Goal: Information Seeking & Learning: Check status

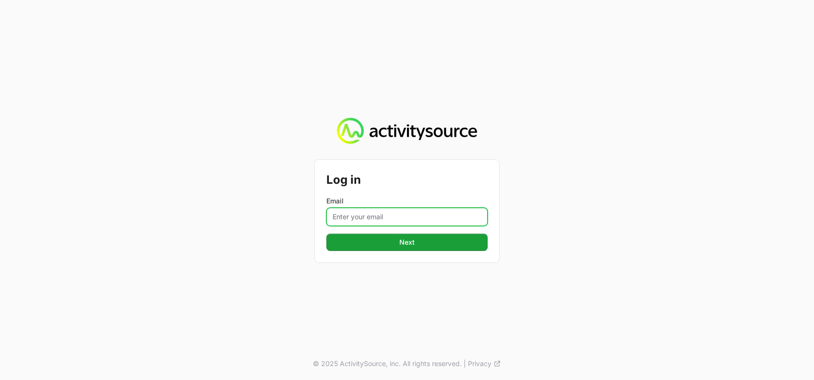
click at [406, 216] on input "Email" at bounding box center [406, 217] width 161 height 18
type input "[PERSON_NAME][EMAIL_ADDRESS][DOMAIN_NAME]"
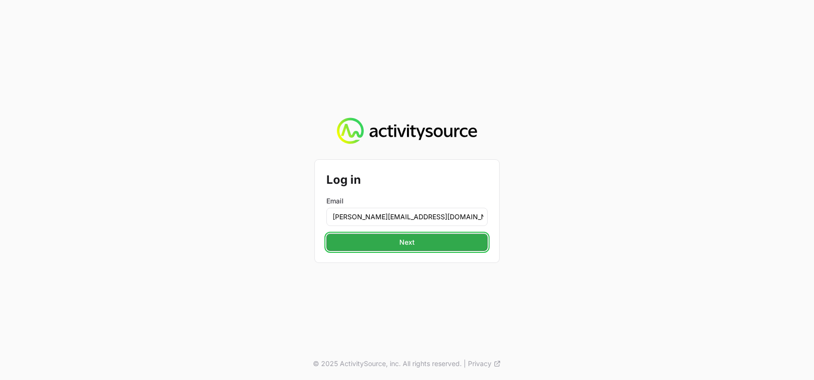
click at [421, 242] on span "Next" at bounding box center [407, 243] width 150 height 12
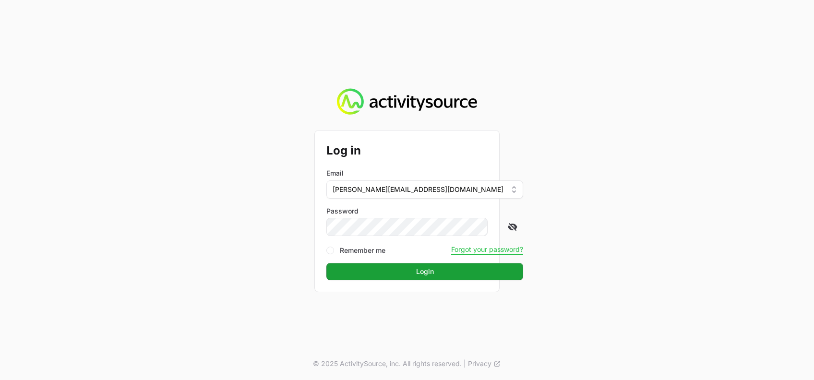
click at [508, 230] on icon at bounding box center [513, 227] width 10 height 10
click at [396, 270] on span "Login" at bounding box center [424, 272] width 185 height 12
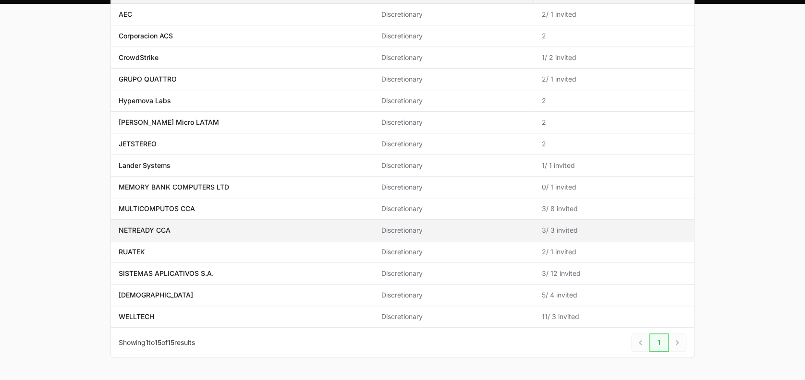
scroll to position [144, 0]
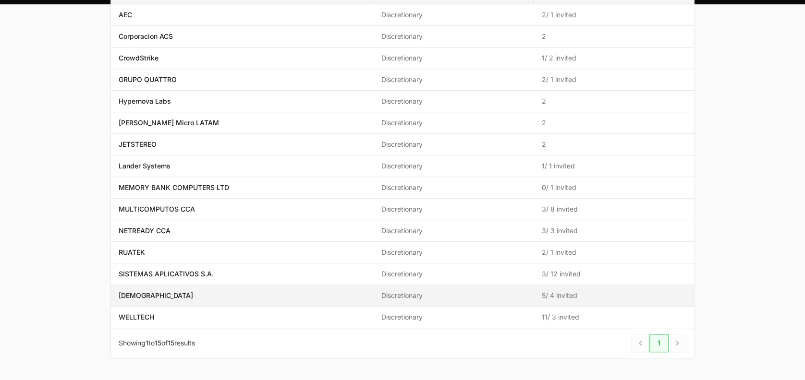
click at [227, 296] on span "[DEMOGRAPHIC_DATA]" at bounding box center [242, 296] width 247 height 10
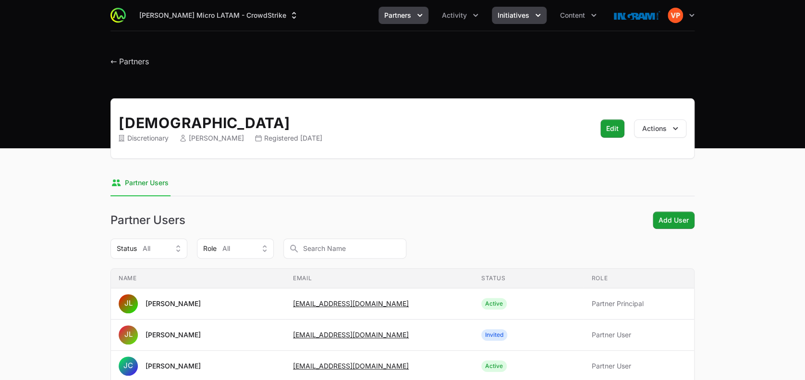
click at [505, 19] on span "Initiatives" at bounding box center [513, 16] width 32 height 10
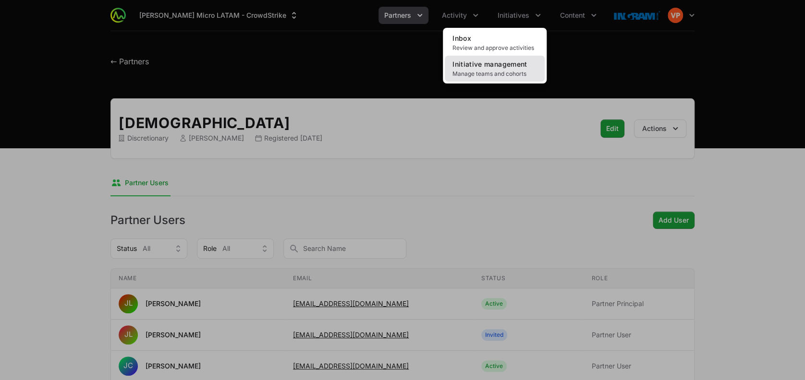
click at [471, 77] on span "Manage teams and cohorts" at bounding box center [494, 74] width 84 height 8
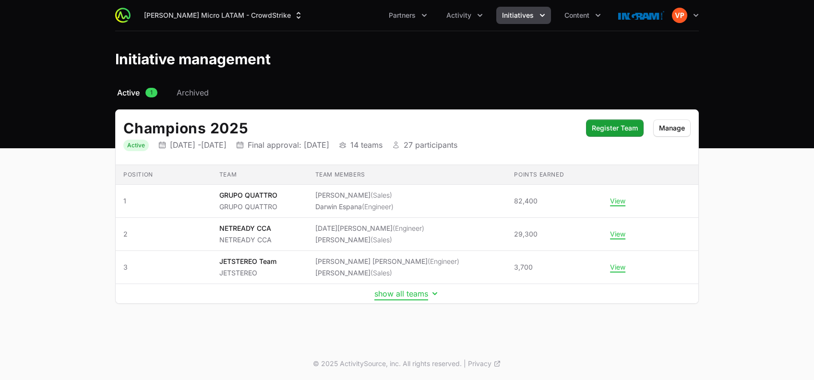
click at [400, 296] on button "show all teams" at bounding box center [406, 294] width 65 height 10
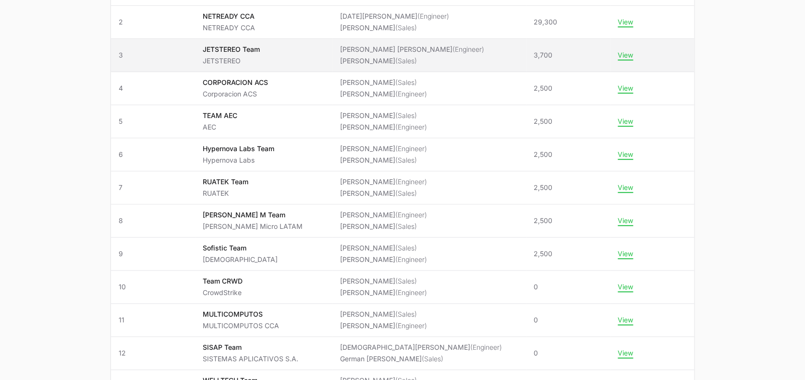
scroll to position [252, 0]
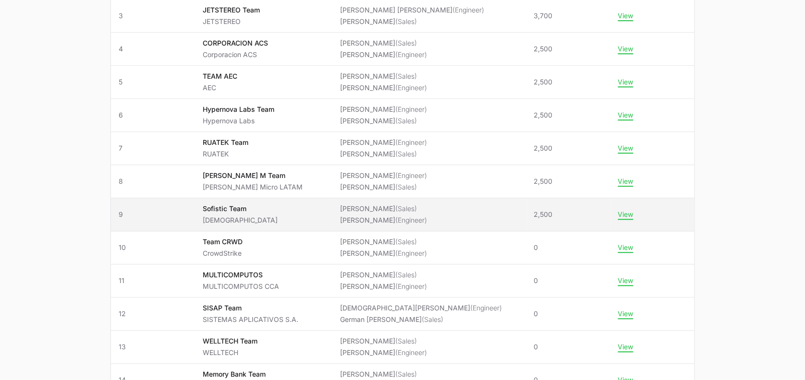
click at [372, 213] on ul "[PERSON_NAME] (Sales) [PERSON_NAME] (Engineer)" at bounding box center [382, 214] width 87 height 21
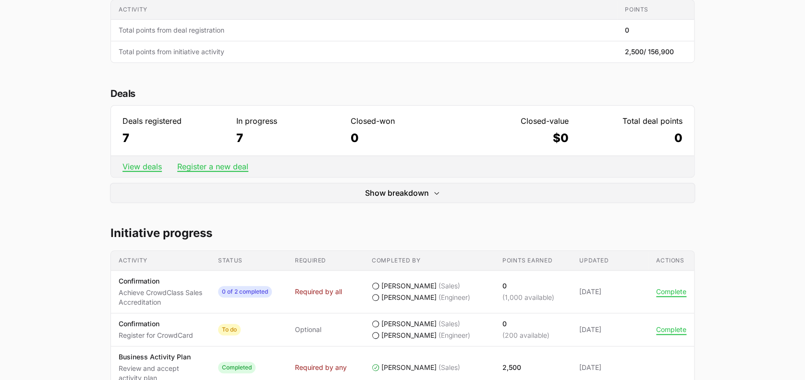
scroll to position [230, 0]
click at [143, 166] on link "View deals" at bounding box center [141, 167] width 39 height 10
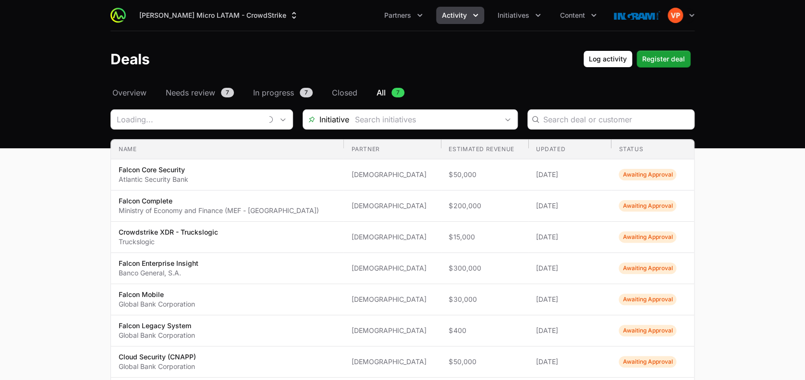
type input "[DEMOGRAPHIC_DATA]"
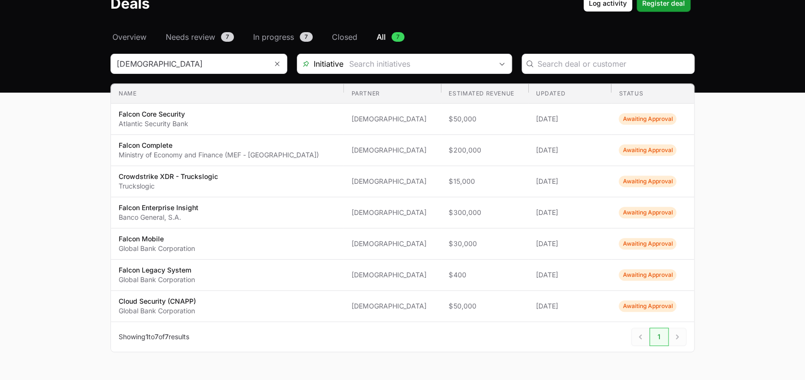
scroll to position [58, 0]
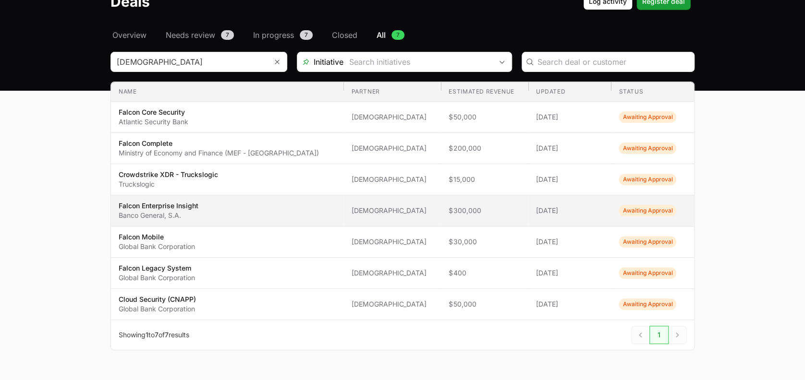
click at [393, 213] on span "[DEMOGRAPHIC_DATA]" at bounding box center [392, 211] width 82 height 10
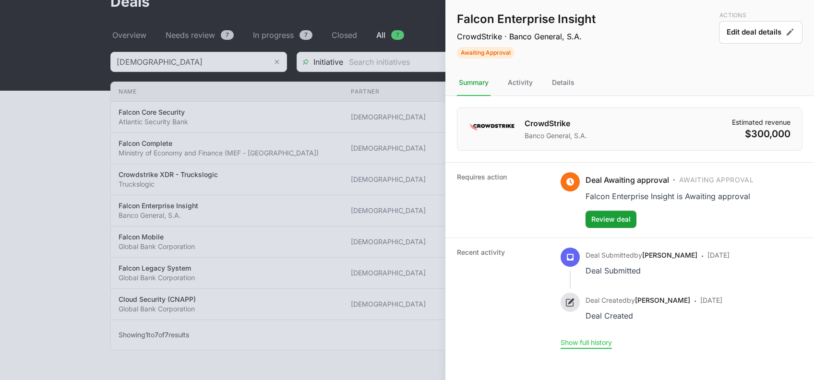
click at [578, 338] on button "Show full history" at bounding box center [586, 342] width 51 height 9
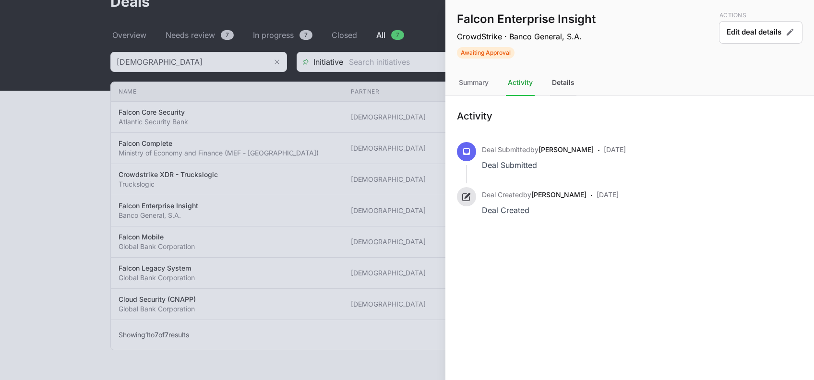
click at [569, 85] on div "Details" at bounding box center [563, 83] width 26 height 26
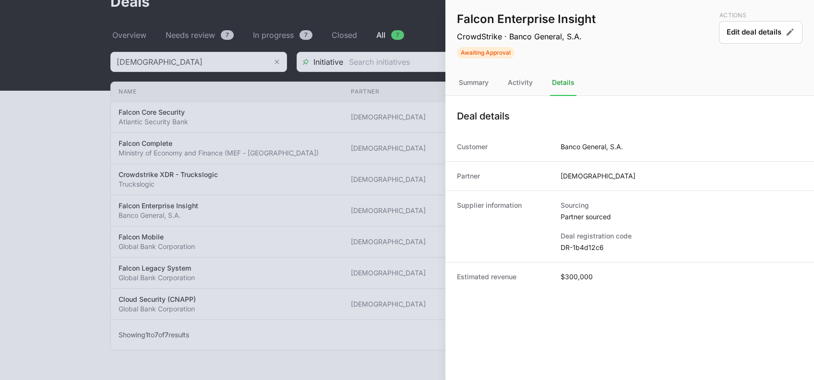
click at [572, 247] on dd "DR-1b4d12c6" at bounding box center [682, 248] width 242 height 10
copy dl "DR-1b4d12c6"
click at [457, 117] on div "Deal details" at bounding box center [629, 116] width 369 height 33
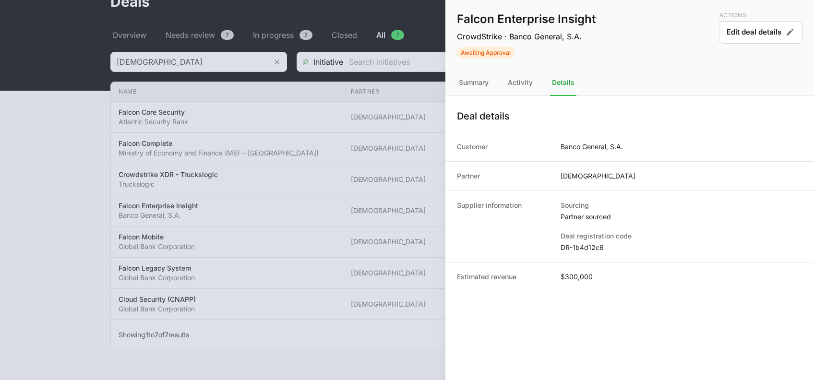
click at [453, 100] on div "Deal details" at bounding box center [629, 116] width 369 height 33
click at [81, 223] on div at bounding box center [407, 190] width 814 height 380
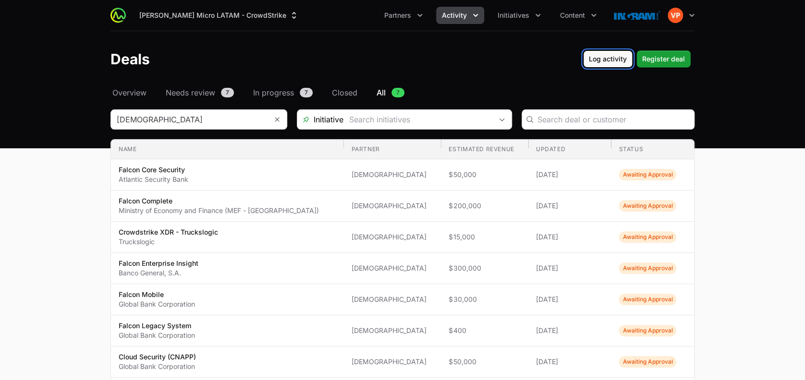
click at [615, 60] on span "Log activity" at bounding box center [608, 59] width 38 height 12
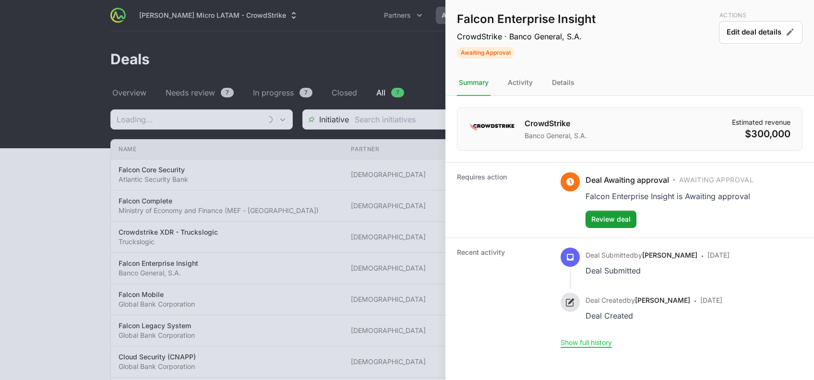
type input "[DEMOGRAPHIC_DATA]"
click at [30, 245] on div at bounding box center [407, 190] width 814 height 380
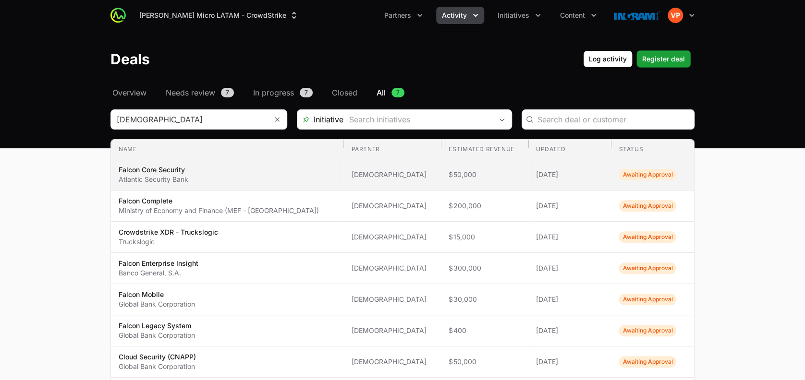
click at [349, 189] on td "Partner [DEMOGRAPHIC_DATA]" at bounding box center [391, 174] width 97 height 31
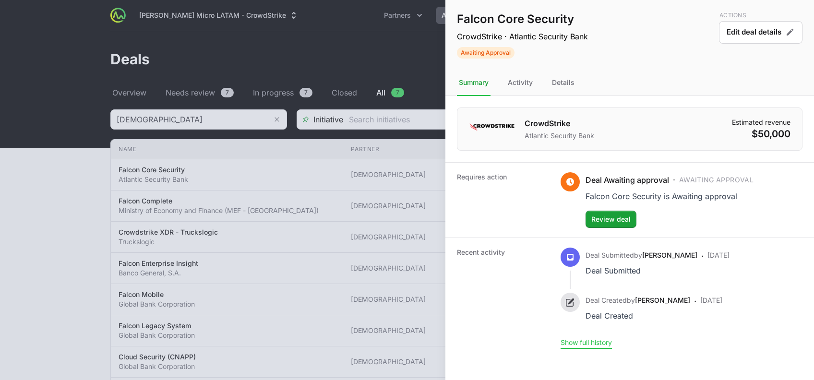
click at [589, 339] on button "Show full history" at bounding box center [586, 342] width 51 height 9
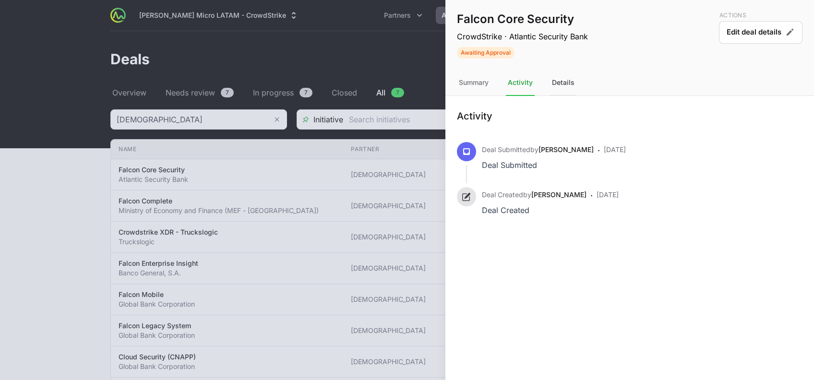
click at [563, 80] on div "Details" at bounding box center [563, 83] width 26 height 26
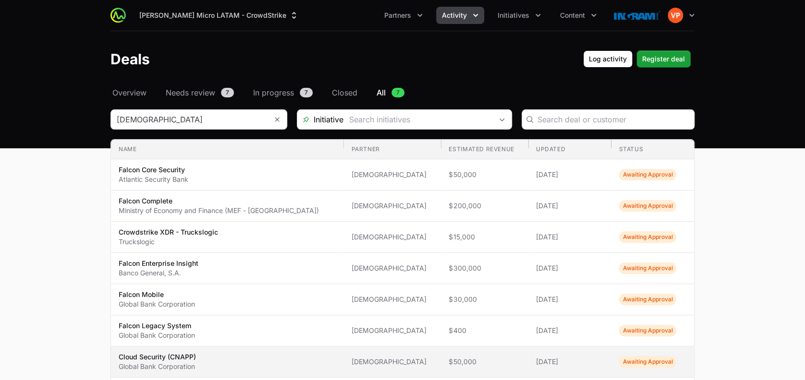
click at [188, 353] on p "Cloud Security (CNAPP)" at bounding box center [157, 357] width 77 height 10
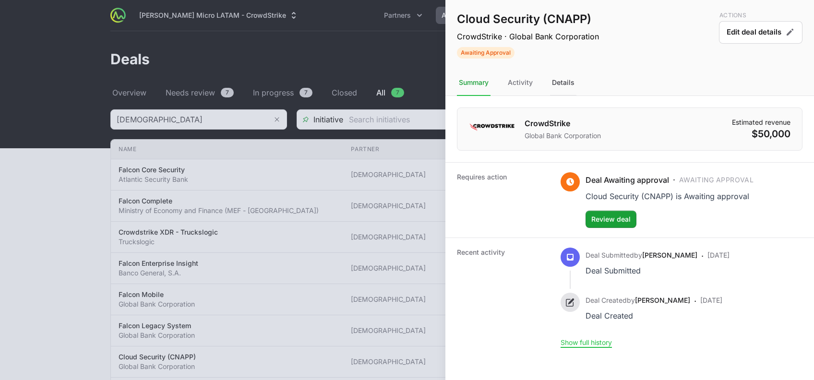
click at [568, 86] on div "Details" at bounding box center [563, 83] width 26 height 26
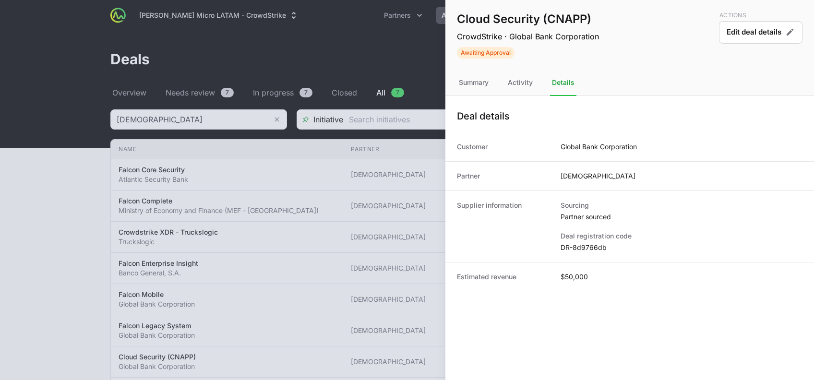
click at [106, 288] on div at bounding box center [407, 190] width 814 height 380
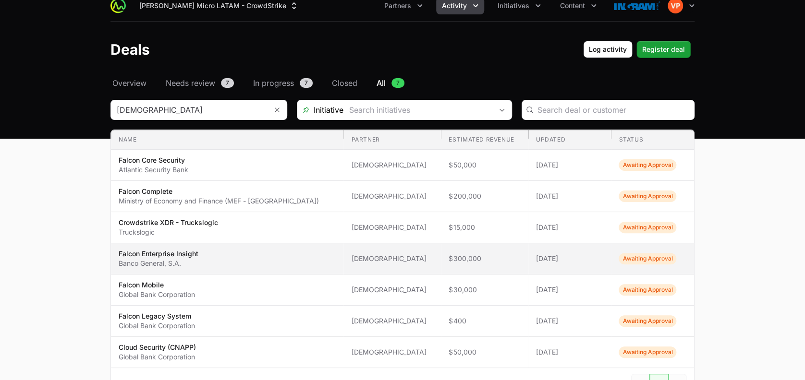
scroll to position [9, 0]
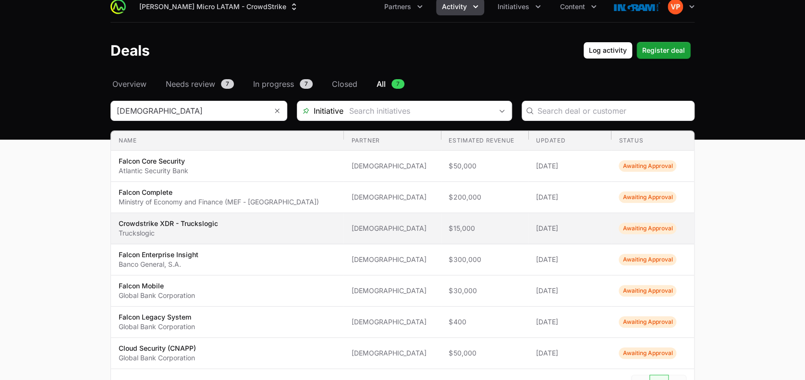
click at [168, 234] on p "Truckslogic" at bounding box center [168, 233] width 99 height 10
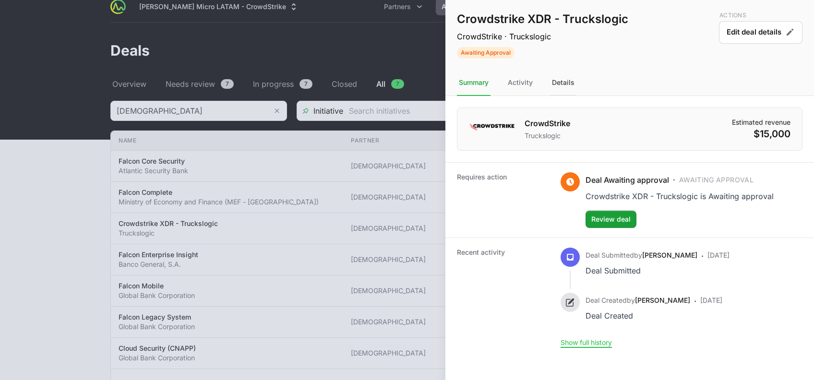
click at [563, 77] on div "Details" at bounding box center [563, 83] width 26 height 26
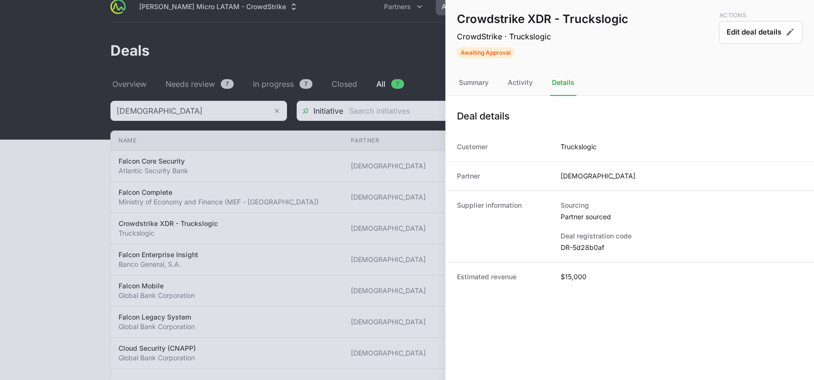
click at [387, 253] on div at bounding box center [407, 190] width 814 height 380
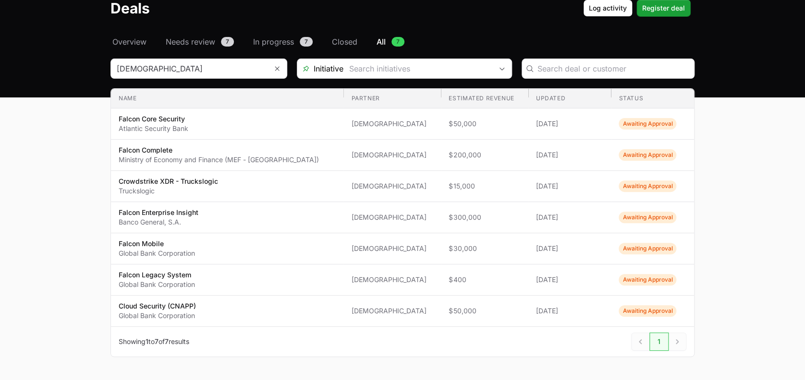
scroll to position [52, 0]
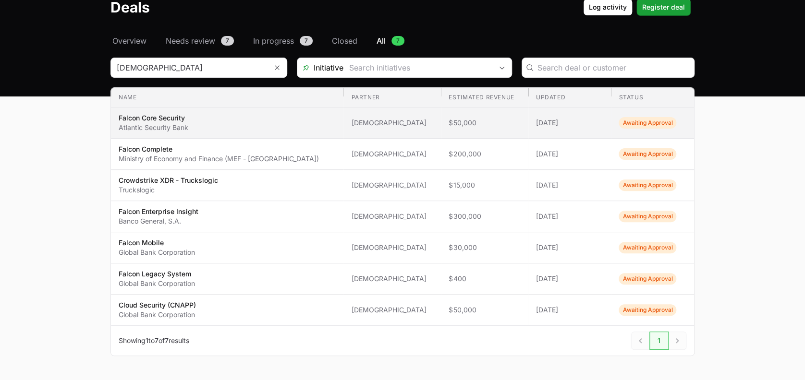
click at [222, 121] on span "Falcon Core Security Atlantic Security Bank" at bounding box center [227, 122] width 217 height 19
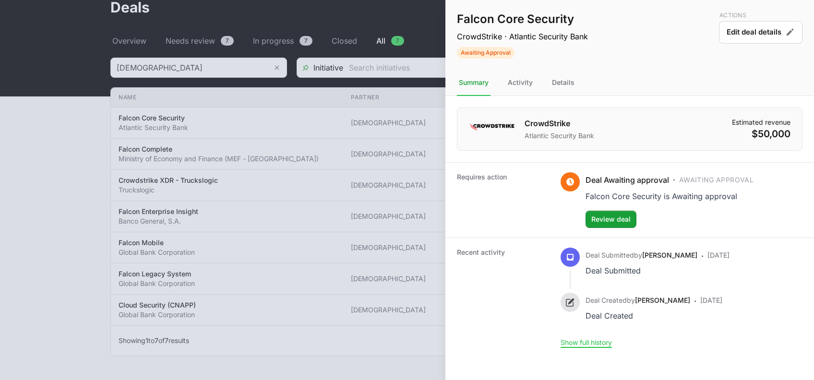
drag, startPoint x: 708, startPoint y: 252, endPoint x: 615, endPoint y: 253, distance: 92.7
click at [615, 253] on div "Deal Submitted by [PERSON_NAME] Deal Submitted · [DATE]" at bounding box center [658, 263] width 144 height 30
drag, startPoint x: 615, startPoint y: 253, endPoint x: 672, endPoint y: 277, distance: 61.3
click at [672, 277] on div "Deal Submitted by [PERSON_NAME] Deal Submitted · [DATE]" at bounding box center [645, 270] width 169 height 45
click at [692, 267] on div "Deal Submitted" at bounding box center [642, 270] width 112 height 13
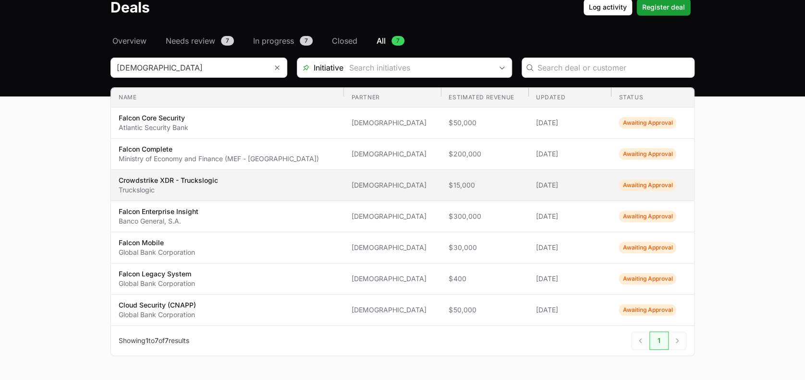
click at [147, 180] on p "Crowdstrike XDR - Truckslogic" at bounding box center [168, 181] width 99 height 10
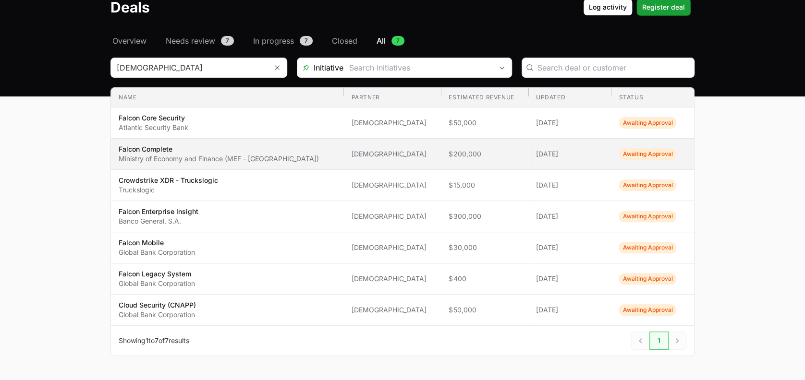
click at [231, 162] on p "Ministry of Economy and Finance (MEF - [GEOGRAPHIC_DATA])" at bounding box center [219, 159] width 200 height 10
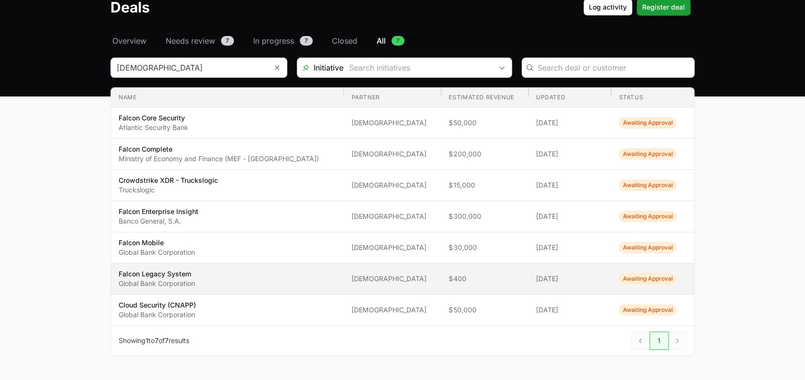
click at [168, 280] on p "Global Bank Corporation" at bounding box center [157, 284] width 76 height 10
click at [351, 279] on span "[DEMOGRAPHIC_DATA]" at bounding box center [392, 279] width 82 height 10
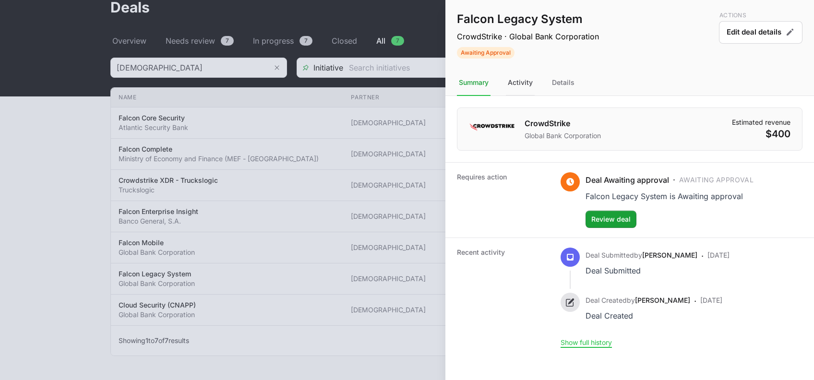
click at [523, 88] on div "Activity" at bounding box center [520, 83] width 29 height 26
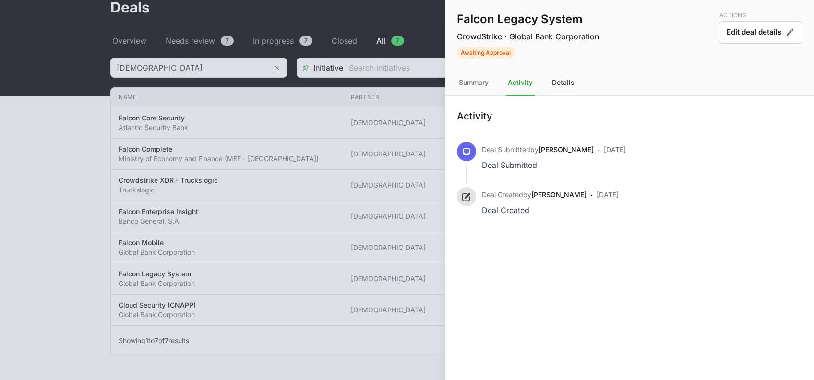
click at [559, 81] on div "Details" at bounding box center [563, 83] width 26 height 26
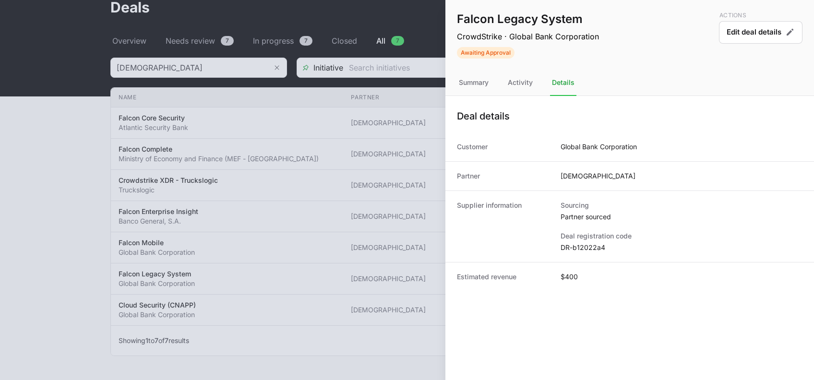
click at [575, 245] on dd "DR-b12022a4" at bounding box center [682, 248] width 242 height 10
copy dl "DR-b12022a4"
click at [451, 255] on div "Supplier information Sourcing Partner sourced Deal registration code DR-b12022a4" at bounding box center [629, 227] width 369 height 72
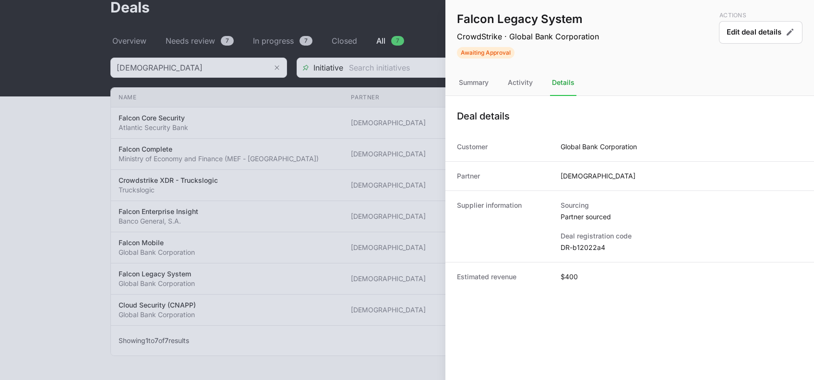
click at [428, 258] on div at bounding box center [407, 190] width 814 height 380
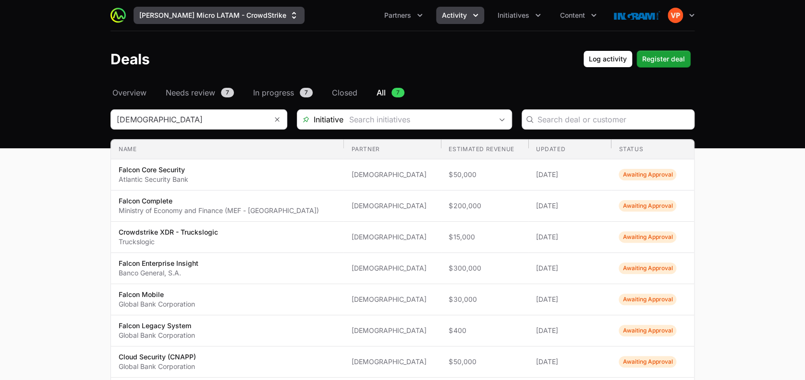
click at [185, 15] on button "[PERSON_NAME] Micro LATAM - CrowdStrike" at bounding box center [218, 15] width 171 height 17
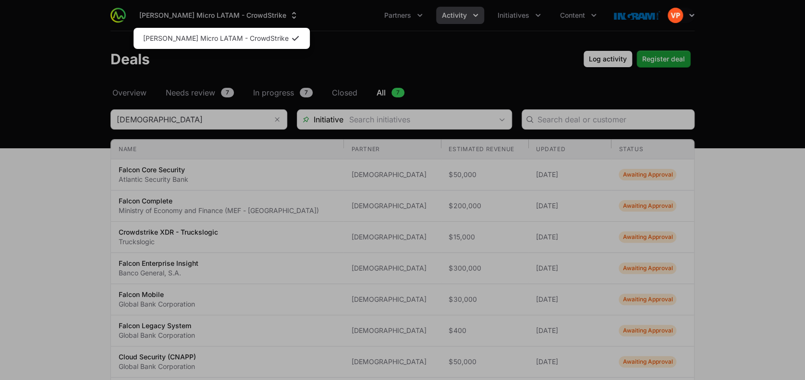
click at [411, 48] on div "Supplier switch menu" at bounding box center [402, 190] width 805 height 380
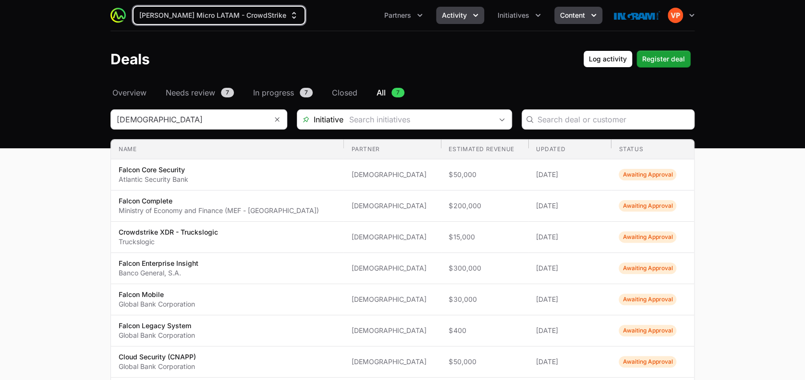
click at [573, 19] on span "Content" at bounding box center [572, 16] width 25 height 10
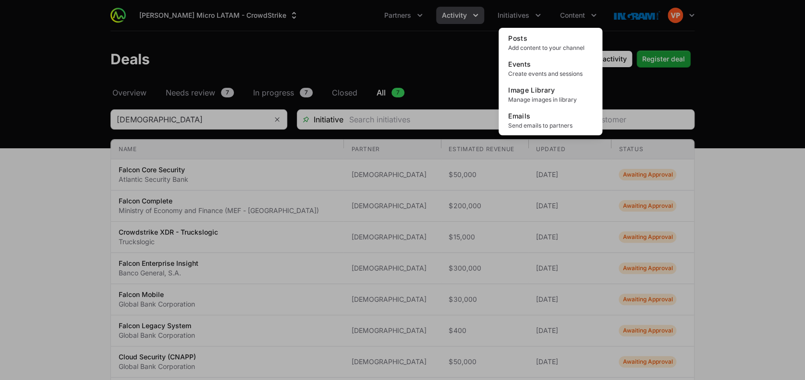
click at [445, 13] on div "Content menu" at bounding box center [402, 190] width 805 height 380
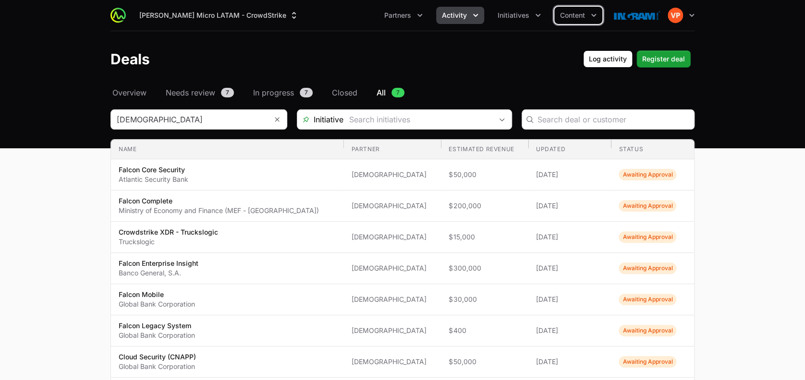
click at [445, 13] on span "Activity" at bounding box center [454, 16] width 25 height 10
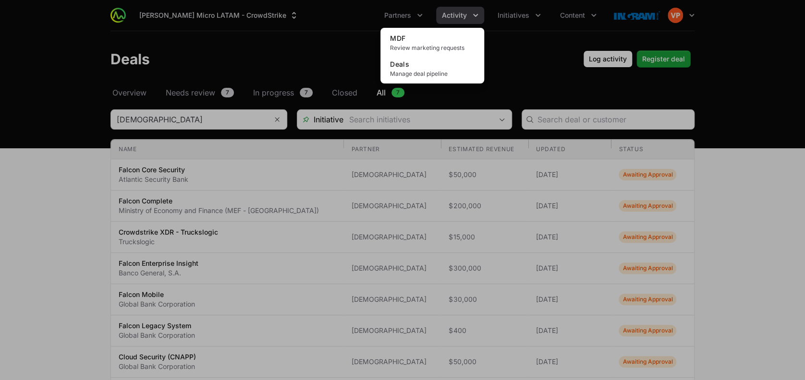
click at [501, 15] on div "Activity menu" at bounding box center [402, 190] width 805 height 380
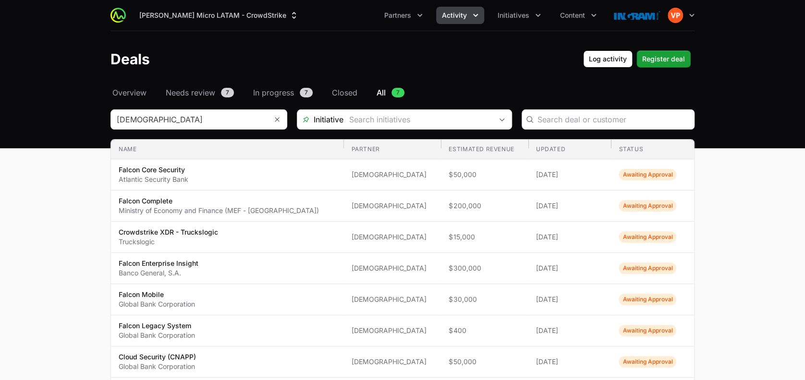
click at [100, 63] on div "Deals Log activity Log activity Register deal Register deal" at bounding box center [402, 58] width 614 height 17
click at [572, 17] on span "Content" at bounding box center [572, 16] width 25 height 10
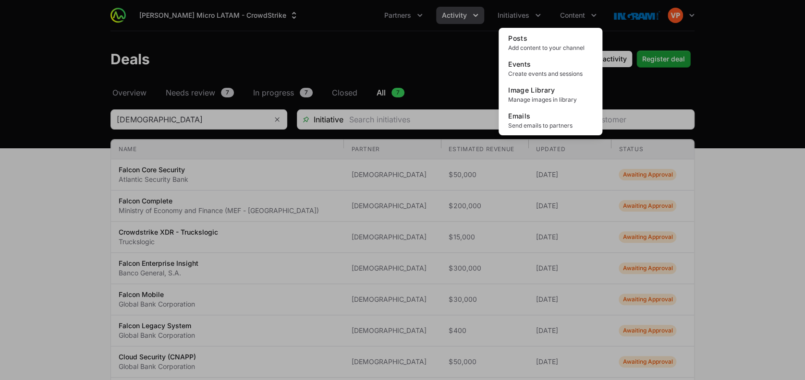
click at [521, 20] on div "Content menu" at bounding box center [402, 190] width 805 height 380
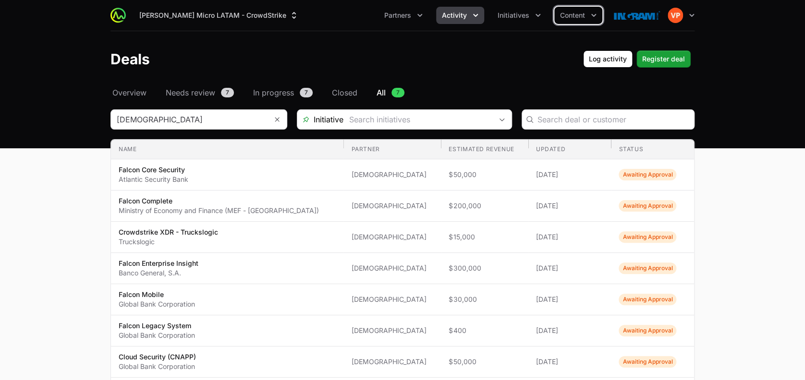
click at [521, 20] on span "Initiatives" at bounding box center [513, 16] width 32 height 10
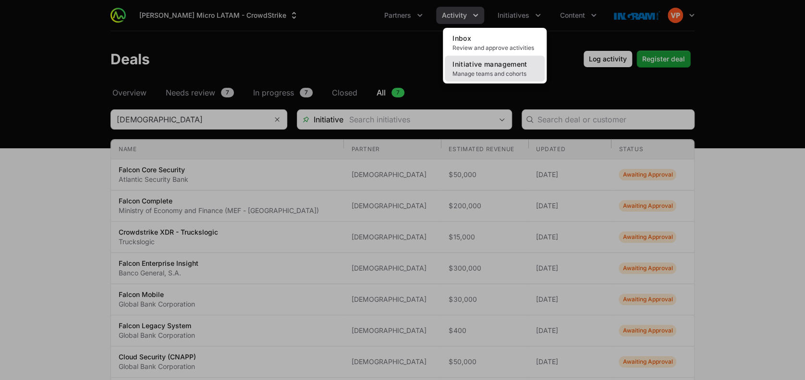
click at [475, 74] on span "Manage teams and cohorts" at bounding box center [494, 74] width 84 height 8
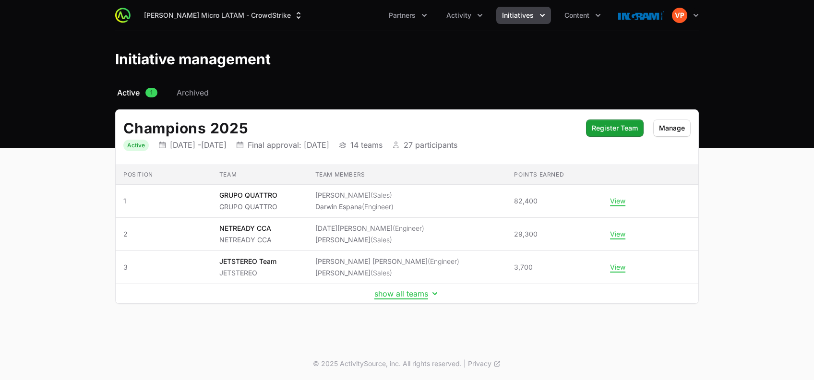
click at [399, 288] on td "show all teams" at bounding box center [407, 294] width 583 height 20
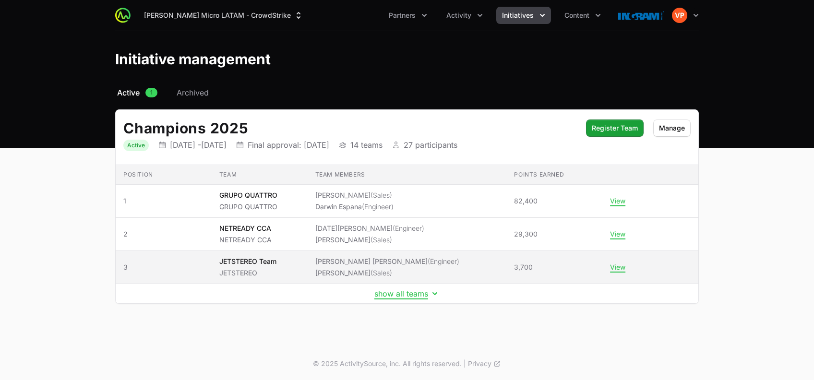
click at [276, 264] on p "JETSTEREO Team" at bounding box center [247, 262] width 57 height 10
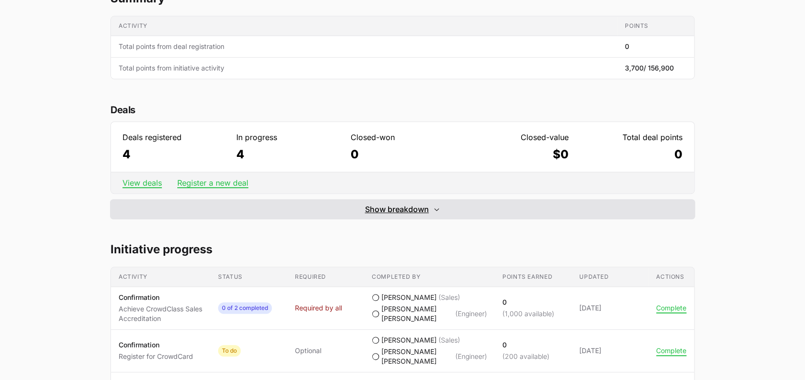
scroll to position [216, 0]
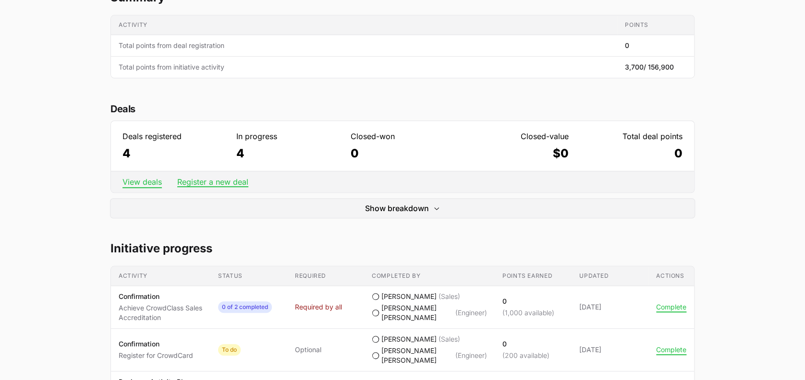
click at [135, 183] on link "View deals" at bounding box center [141, 182] width 39 height 10
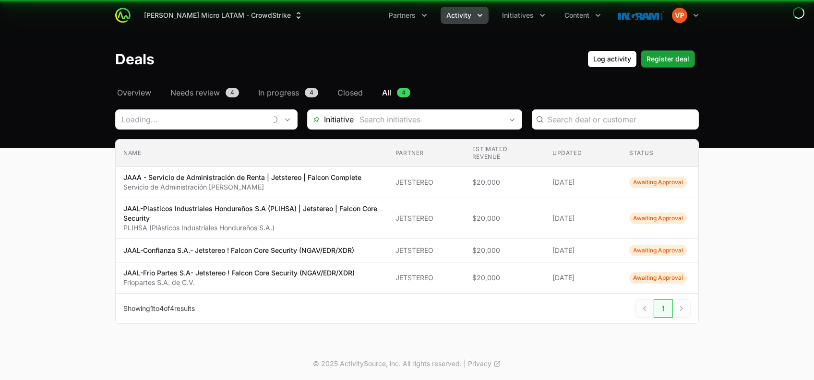
type input "JETSTEREO"
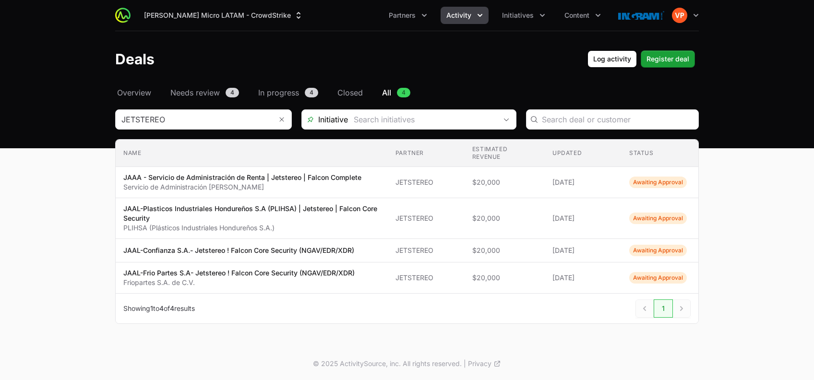
click at [458, 19] on span "Activity" at bounding box center [458, 16] width 25 height 10
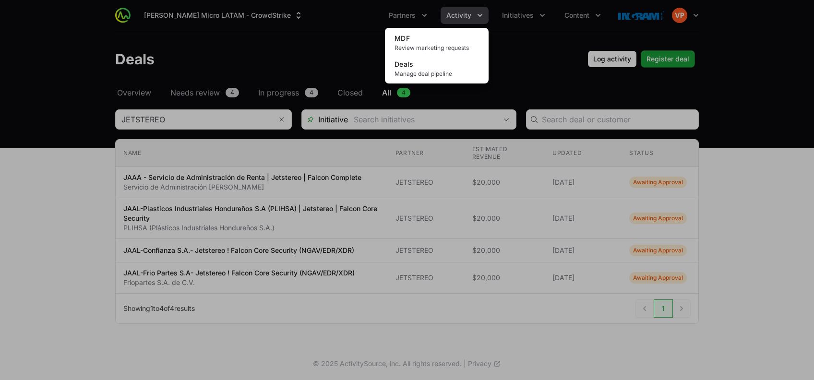
click at [565, 14] on div "Activity menu" at bounding box center [407, 190] width 814 height 380
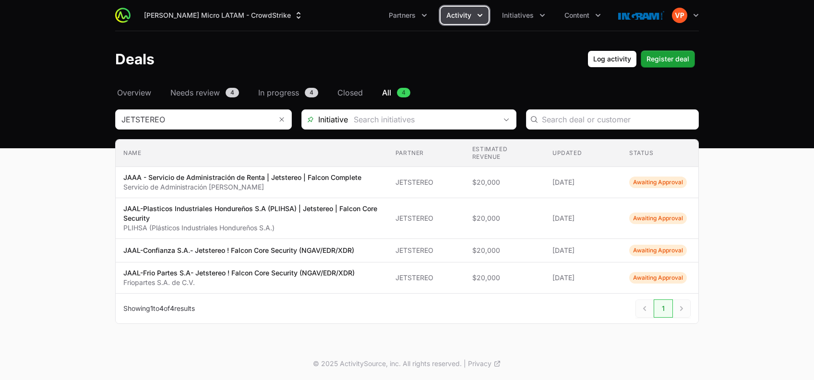
click at [565, 14] on span "Content" at bounding box center [577, 16] width 25 height 10
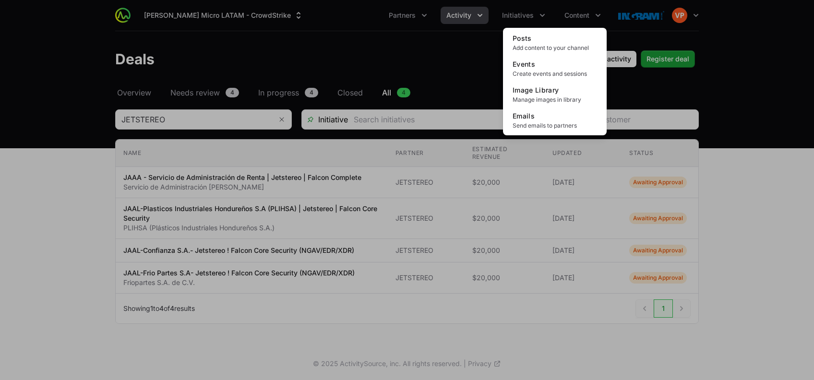
click at [528, 20] on div "Content menu" at bounding box center [407, 190] width 814 height 380
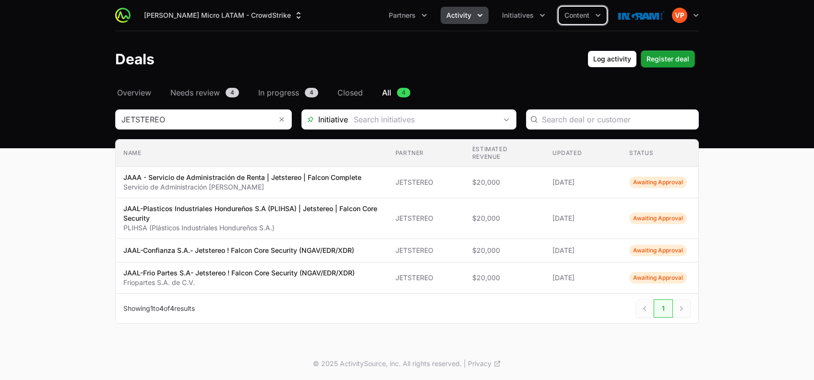
click at [528, 20] on span "Initiatives" at bounding box center [518, 16] width 32 height 10
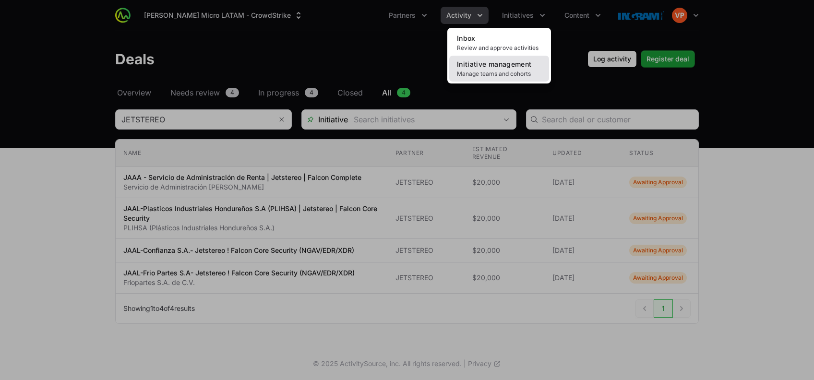
click at [493, 66] on span "Initiative management" at bounding box center [494, 64] width 74 height 8
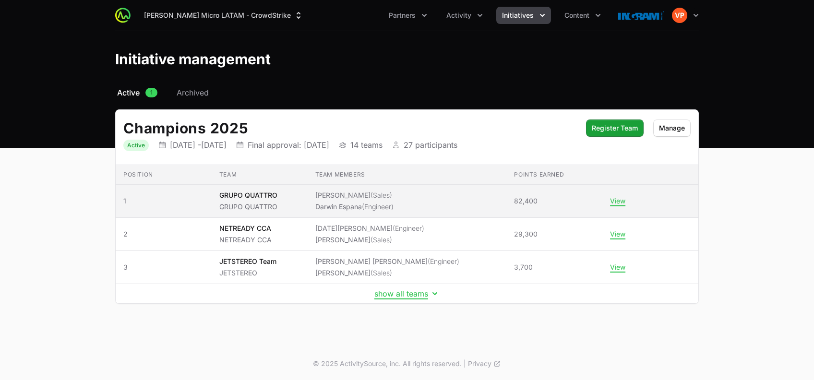
click at [331, 204] on li "[PERSON_NAME] (Engineer)" at bounding box center [354, 207] width 78 height 10
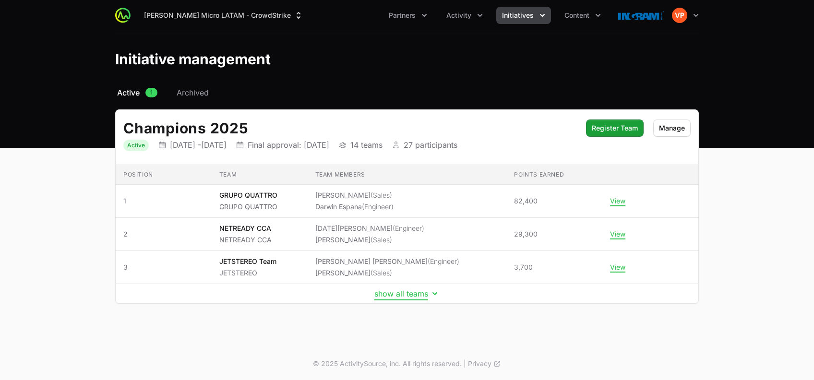
click at [392, 291] on button "show all teams" at bounding box center [406, 294] width 65 height 10
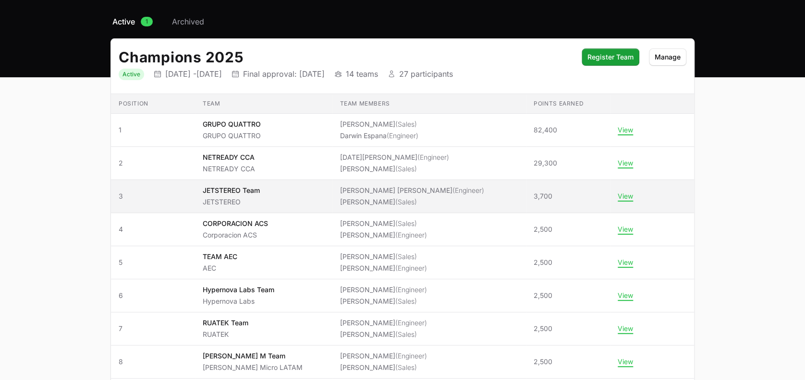
scroll to position [77, 0]
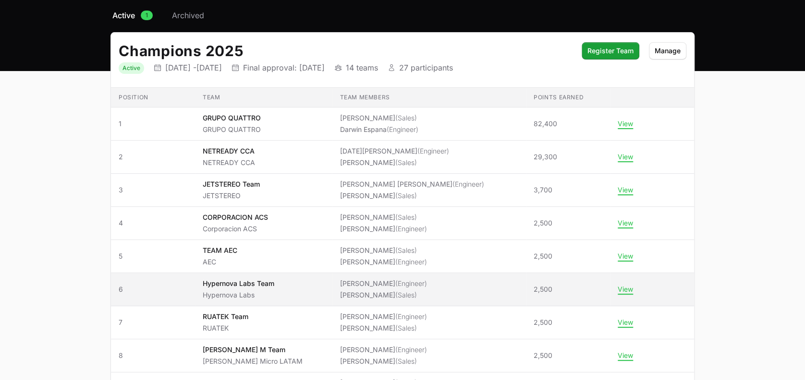
click at [324, 285] on span "Hypernova Labs Team Hypernova Labs" at bounding box center [263, 289] width 121 height 21
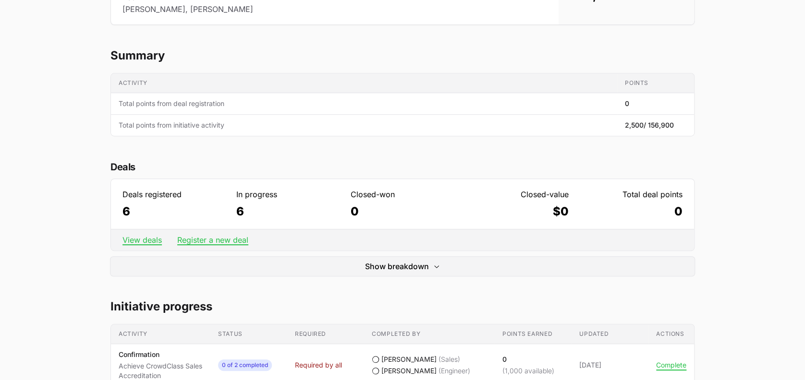
scroll to position [158, 0]
click at [132, 242] on link "View deals" at bounding box center [141, 240] width 39 height 10
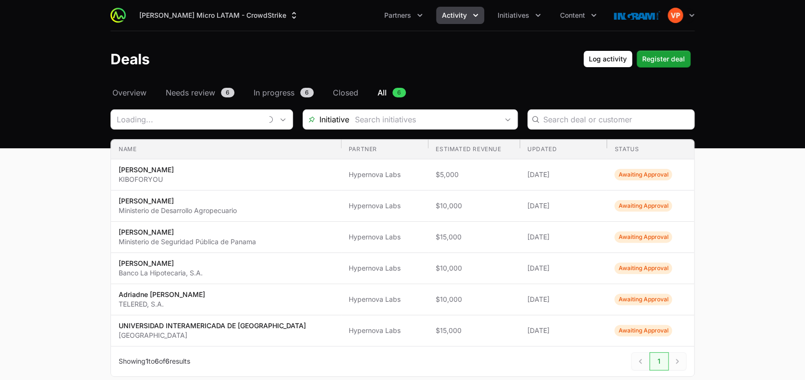
type input "Hypernova Labs"
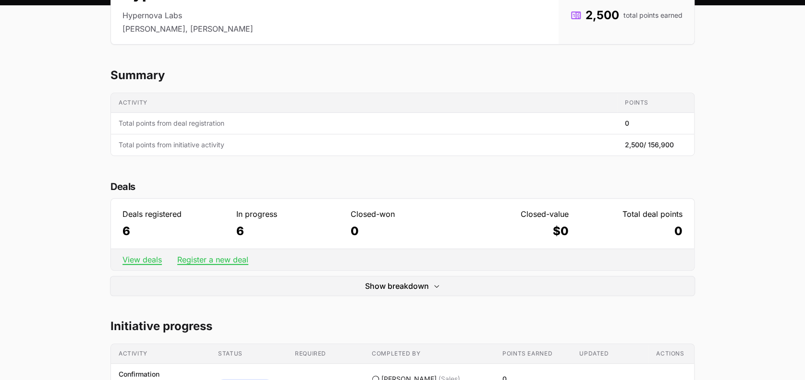
scroll to position [132, 0]
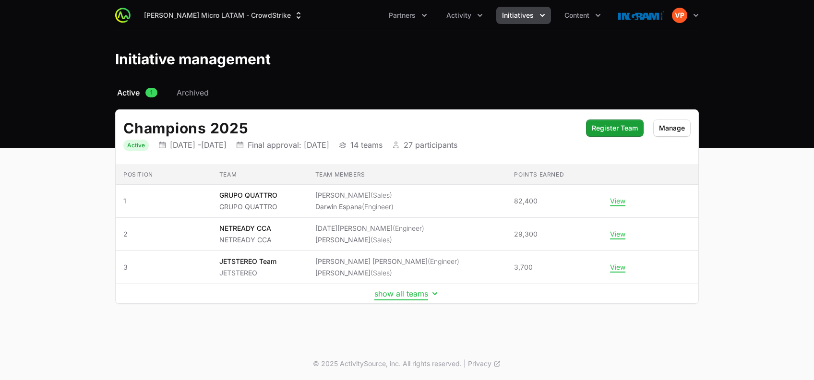
click at [386, 296] on button "show all teams" at bounding box center [406, 294] width 65 height 10
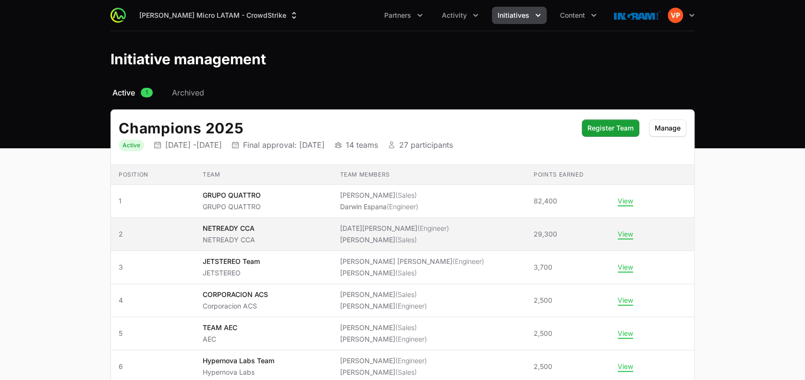
click at [268, 230] on span "NETREADY CCA NETREADY CCA" at bounding box center [263, 234] width 121 height 21
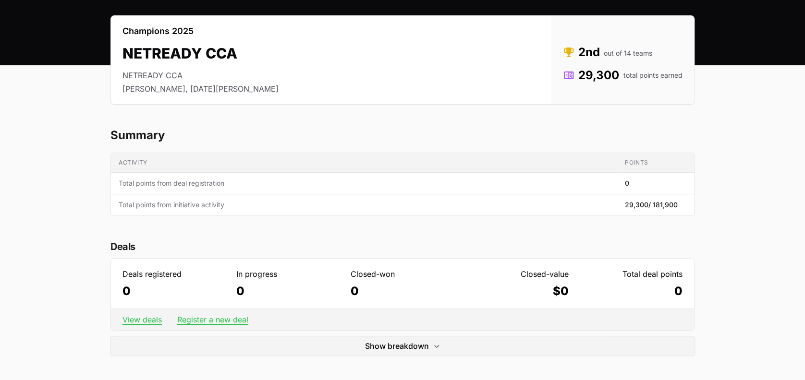
scroll to position [81, 0]
